Goal: Task Accomplishment & Management: Use online tool/utility

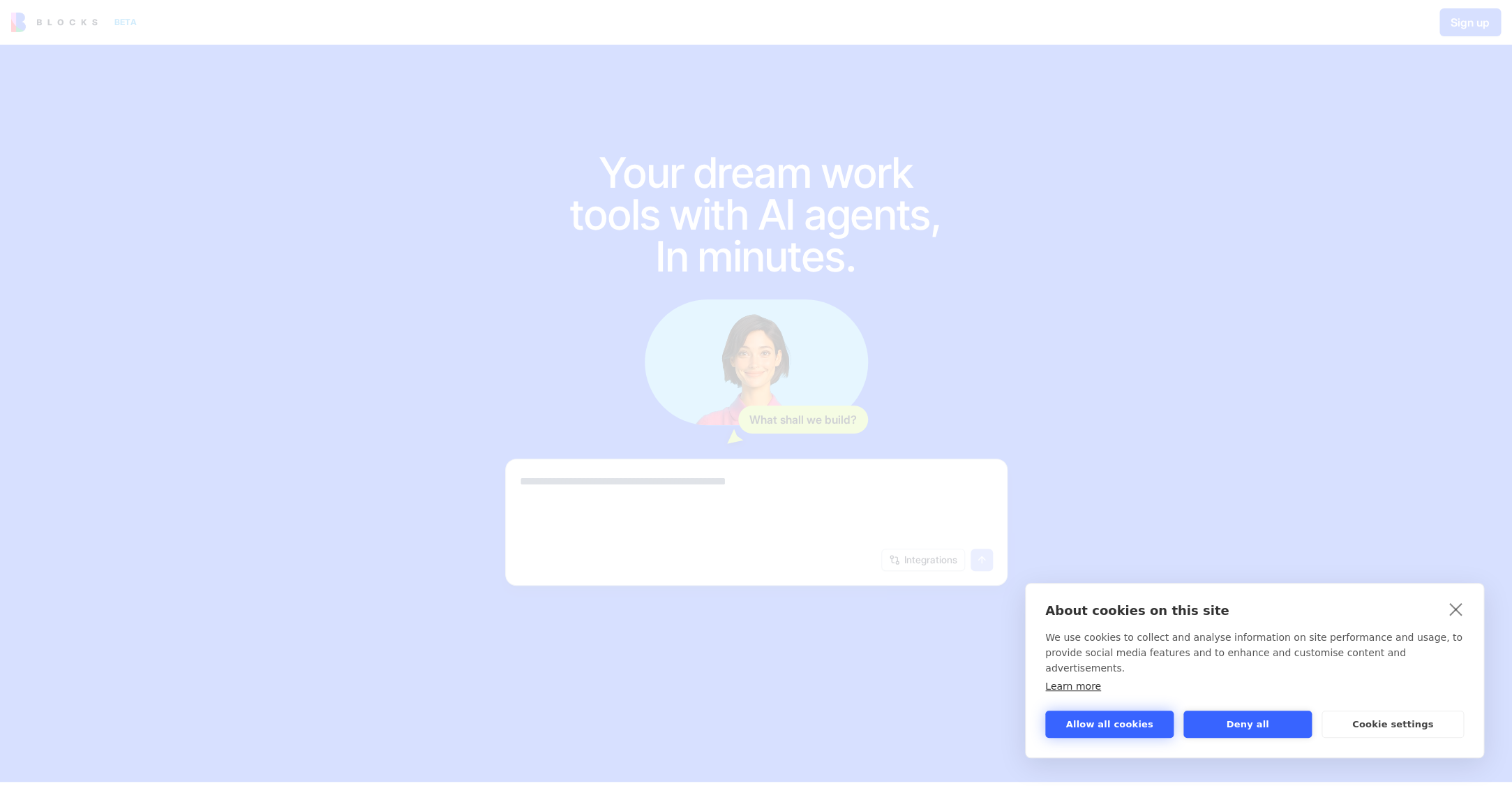
click at [1081, 720] on button "Allow all cookies" at bounding box center [1109, 723] width 128 height 27
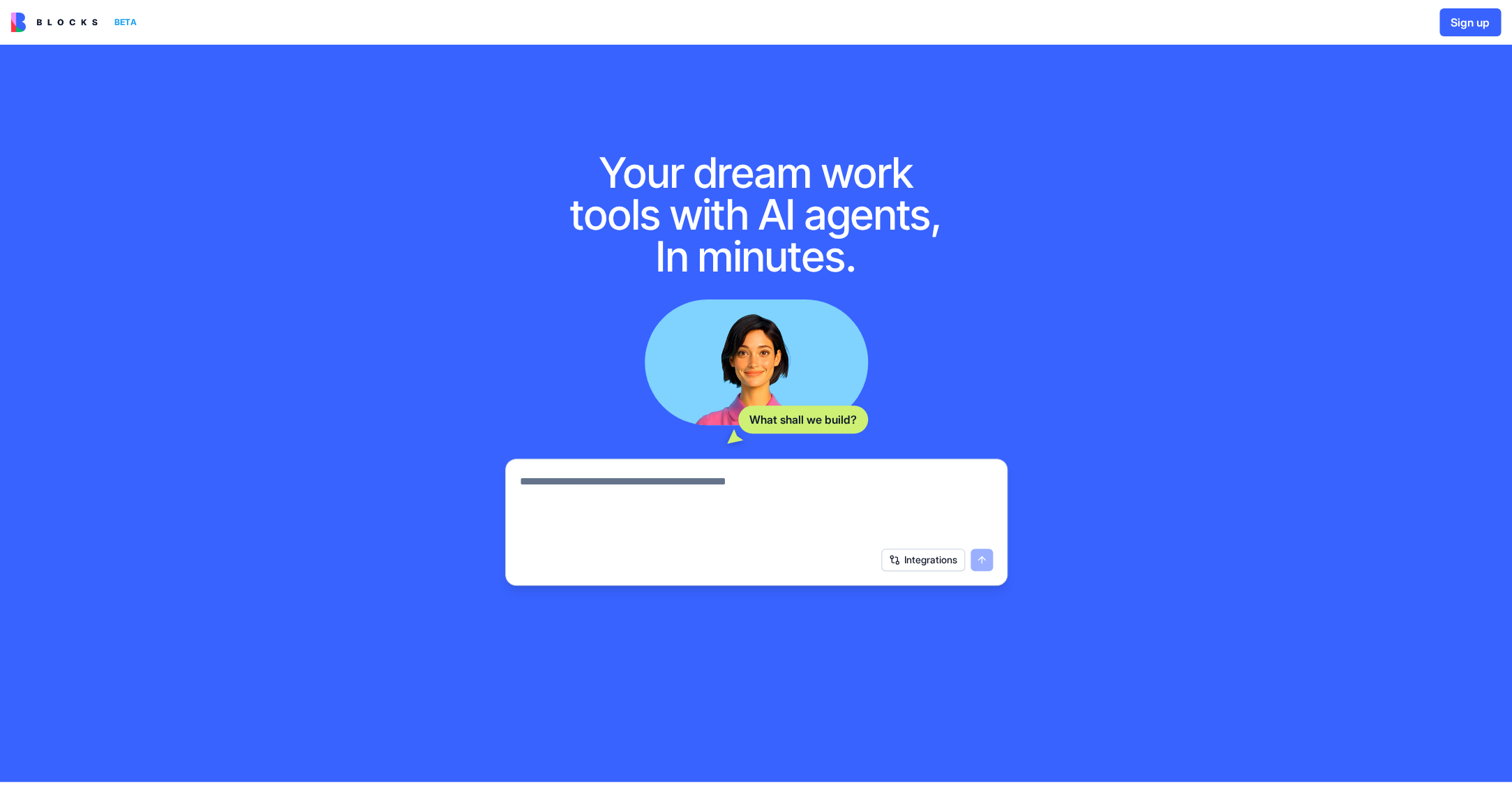
click at [915, 563] on button "Integrations" at bounding box center [923, 560] width 84 height 22
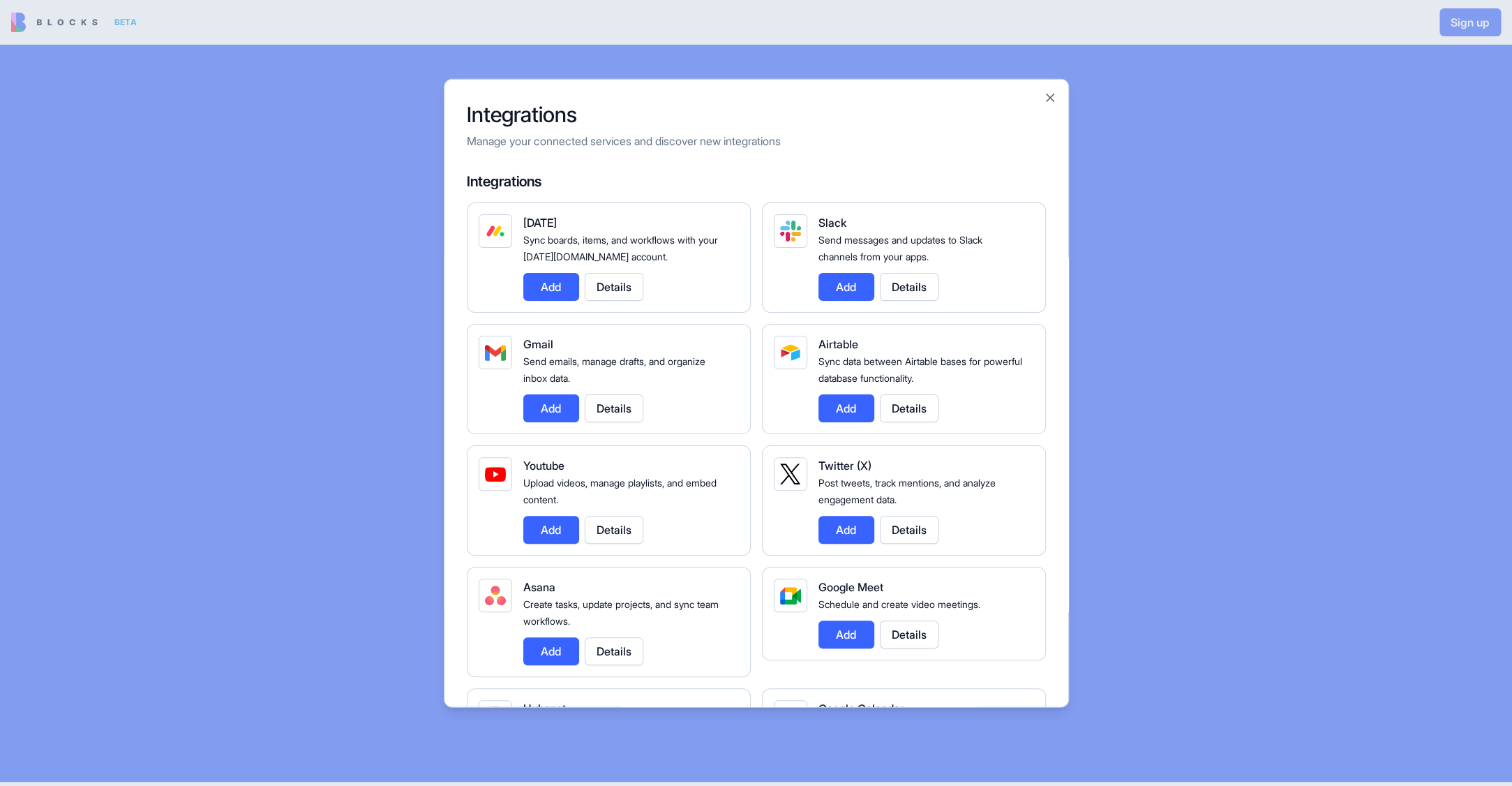
click at [546, 287] on button "Add" at bounding box center [551, 287] width 56 height 28
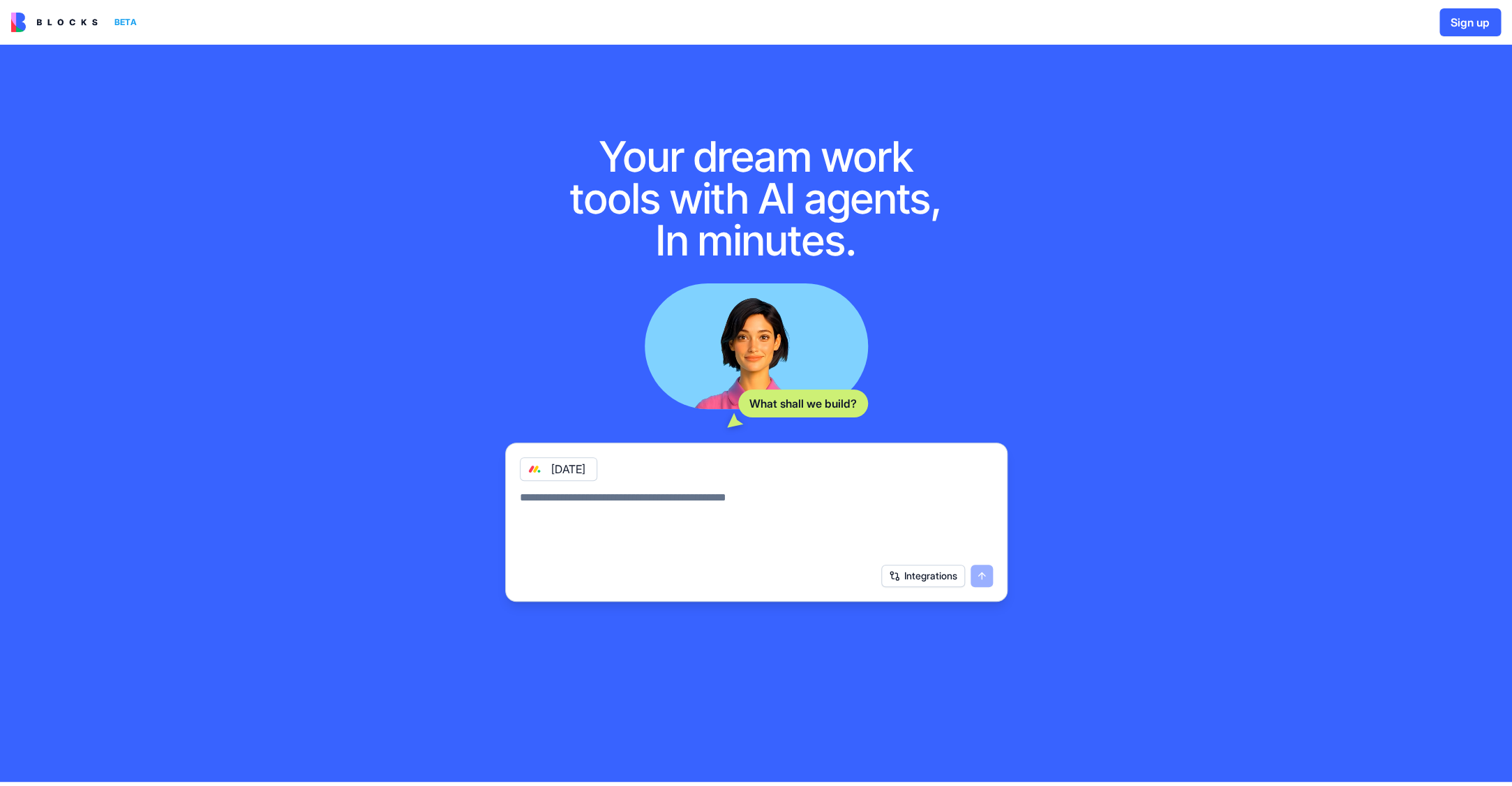
click at [676, 502] on textarea at bounding box center [756, 522] width 473 height 67
type textarea "**********"
click at [981, 577] on button "submit" at bounding box center [981, 576] width 22 height 22
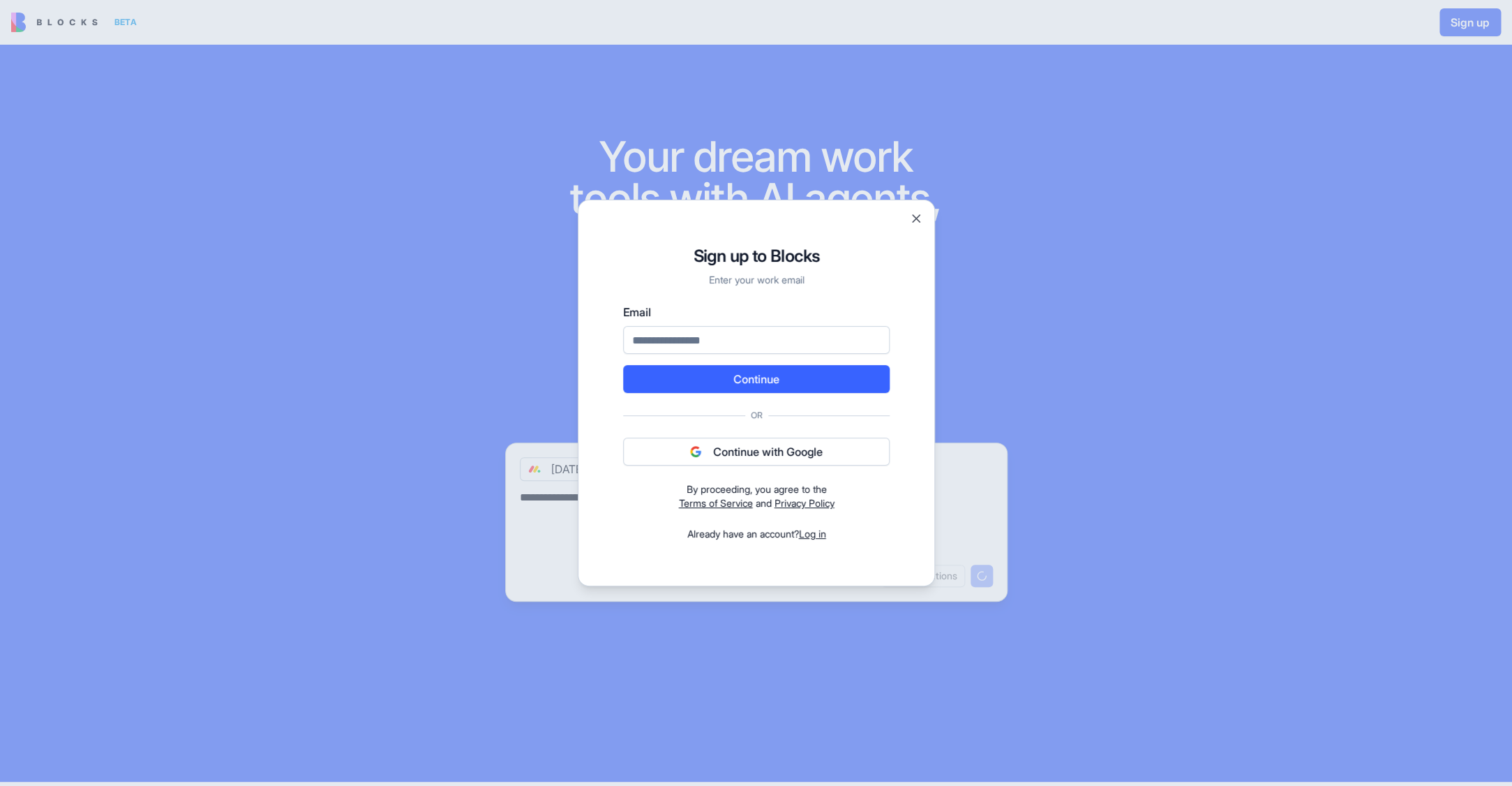
click at [748, 459] on button "Continue with Google" at bounding box center [756, 451] width 266 height 28
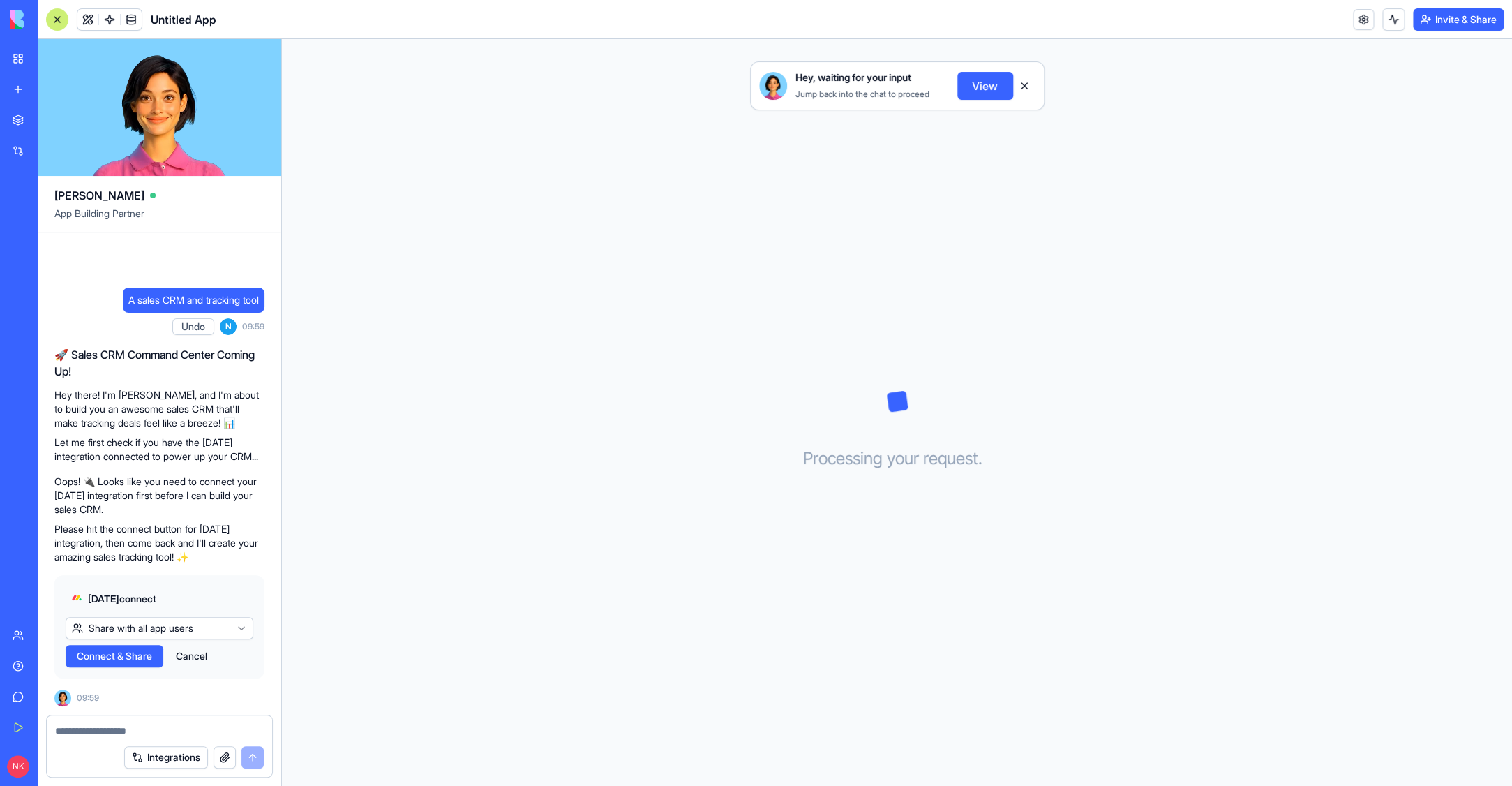
click at [18, 21] on img at bounding box center [52, 19] width 86 height 19
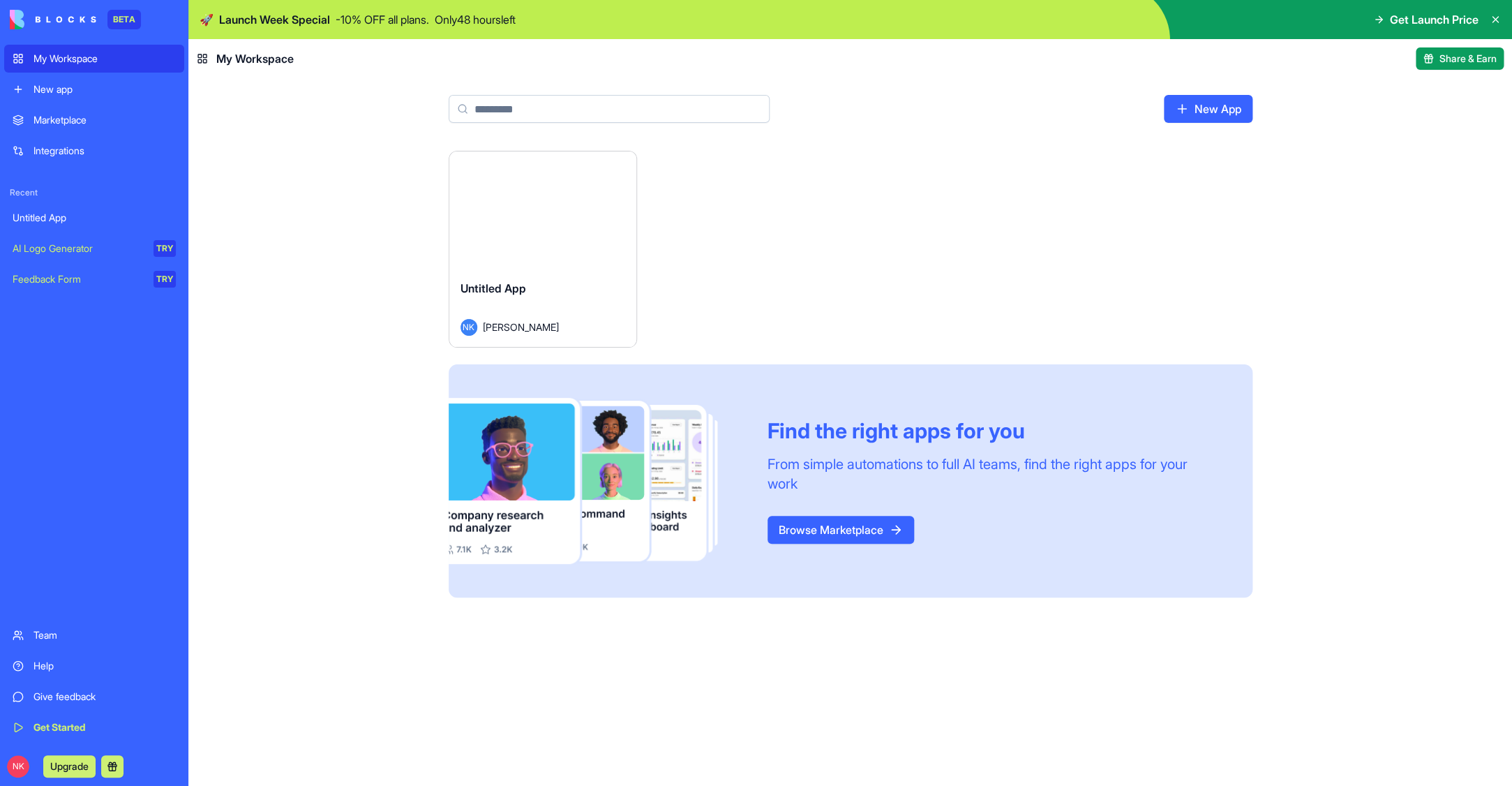
click at [78, 20] on img at bounding box center [52, 19] width 86 height 19
click at [298, 152] on div "Launch Untitled App NK Nick Keenan Find the right apps for you From simple auto…" at bounding box center [850, 467] width 1323 height 635
click at [1495, 19] on icon at bounding box center [1495, 20] width 6 height 6
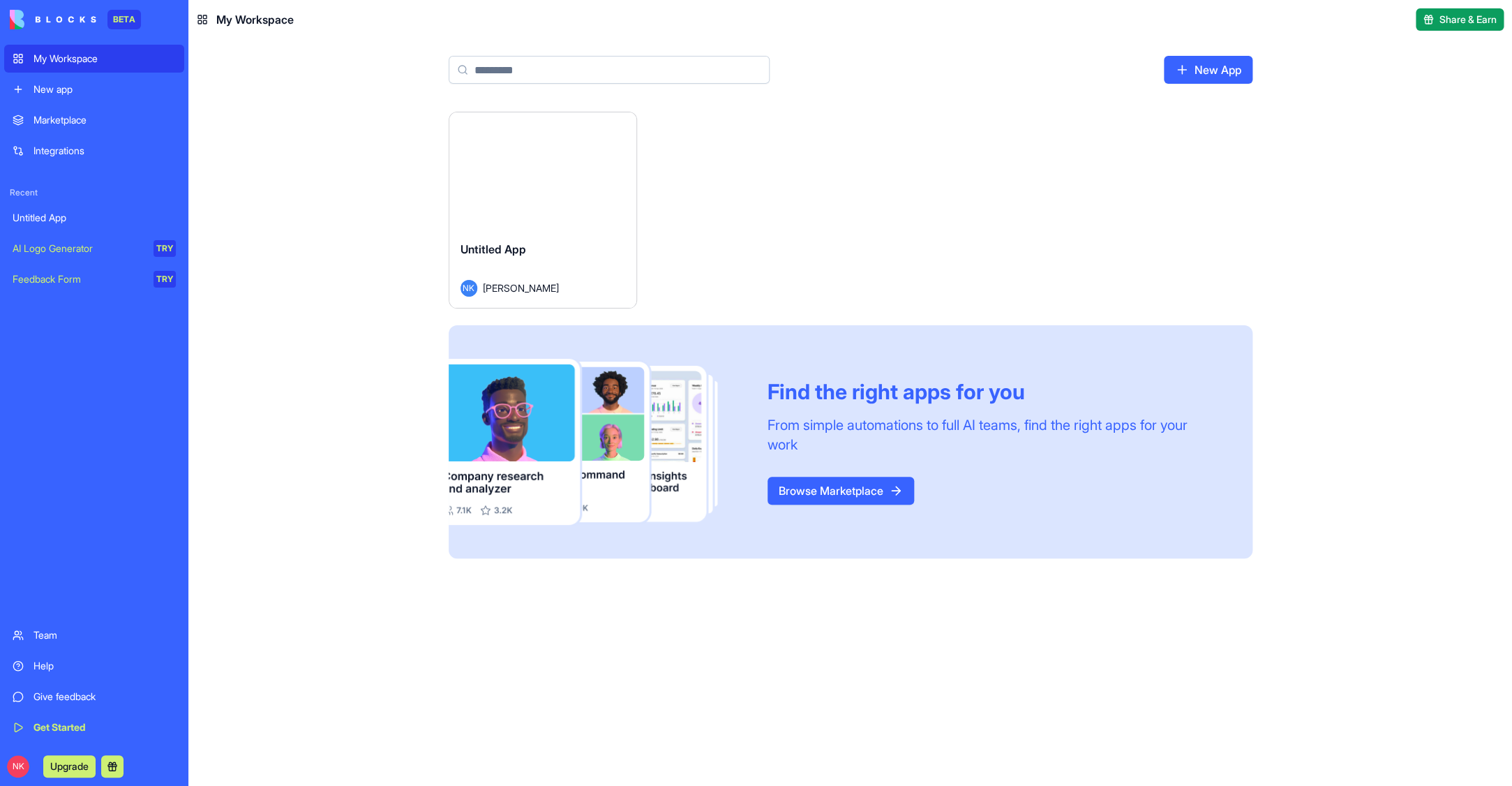
click at [73, 19] on img at bounding box center [52, 19] width 86 height 19
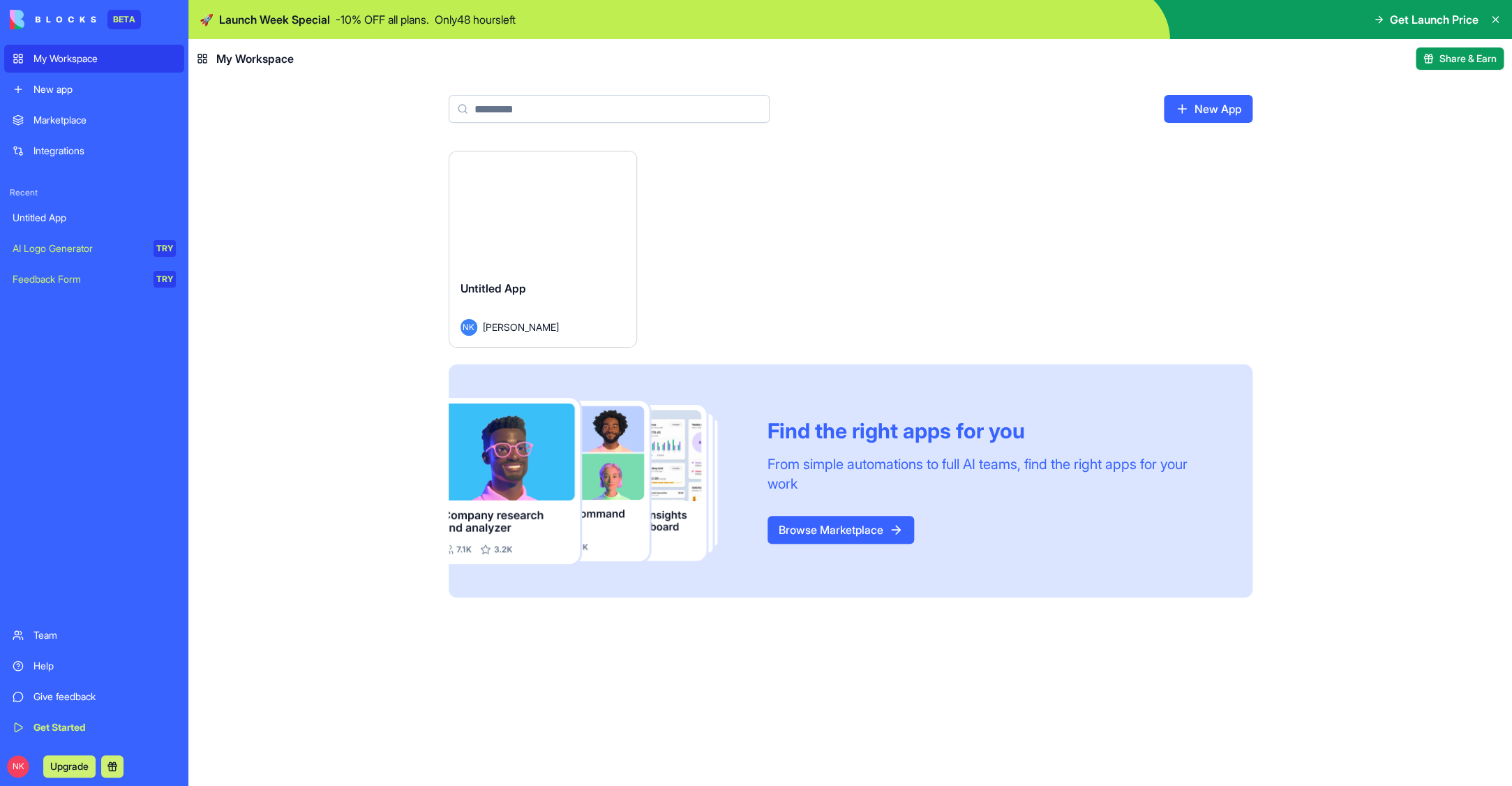
click at [14, 765] on html "BETA My Workspace New app Marketplace Integrations Recent Untitled App AI Logo …" at bounding box center [756, 393] width 1512 height 786
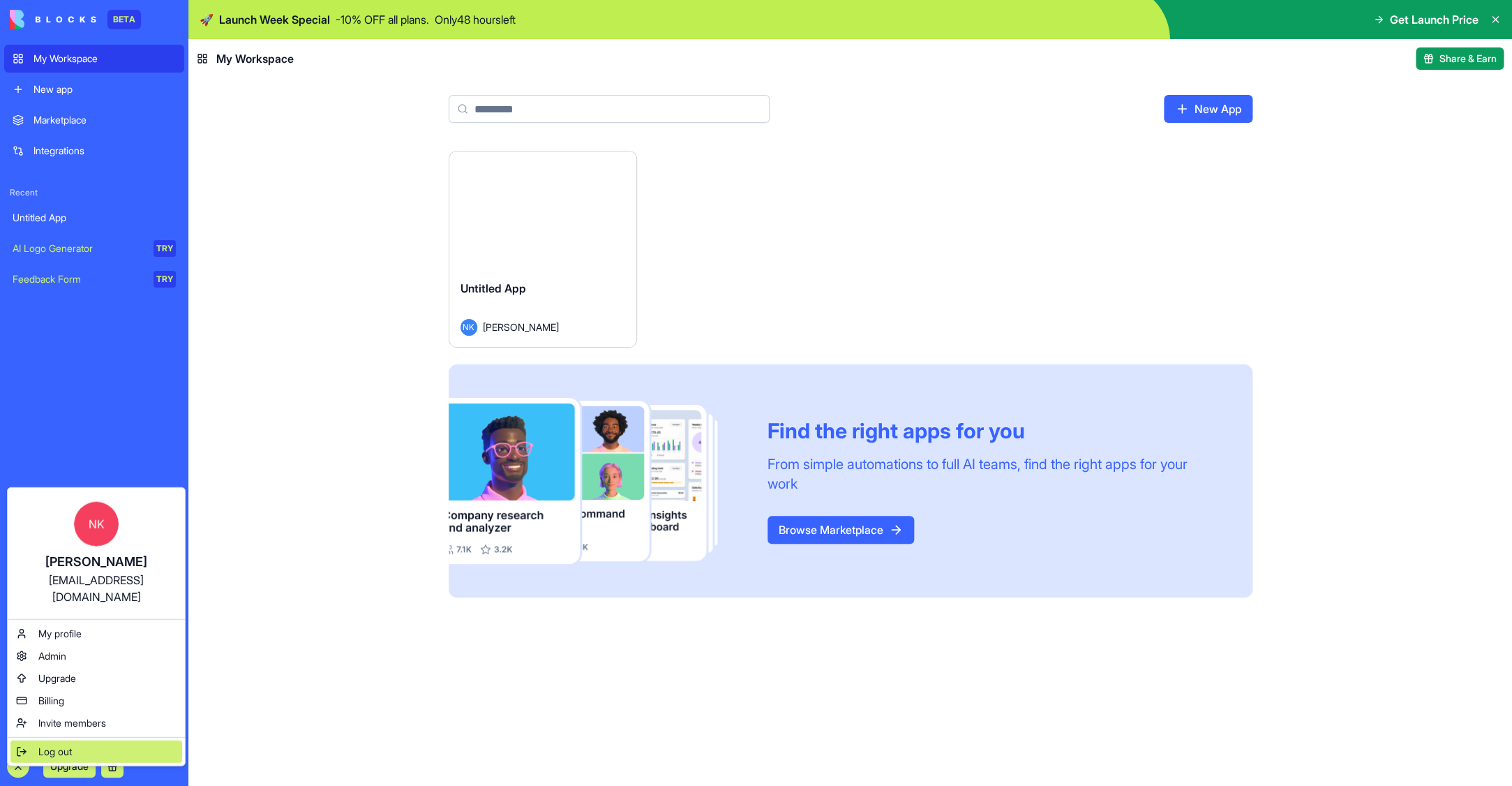
click at [47, 745] on span "Log out" at bounding box center [55, 751] width 33 height 14
